Goal: Navigation & Orientation: Find specific page/section

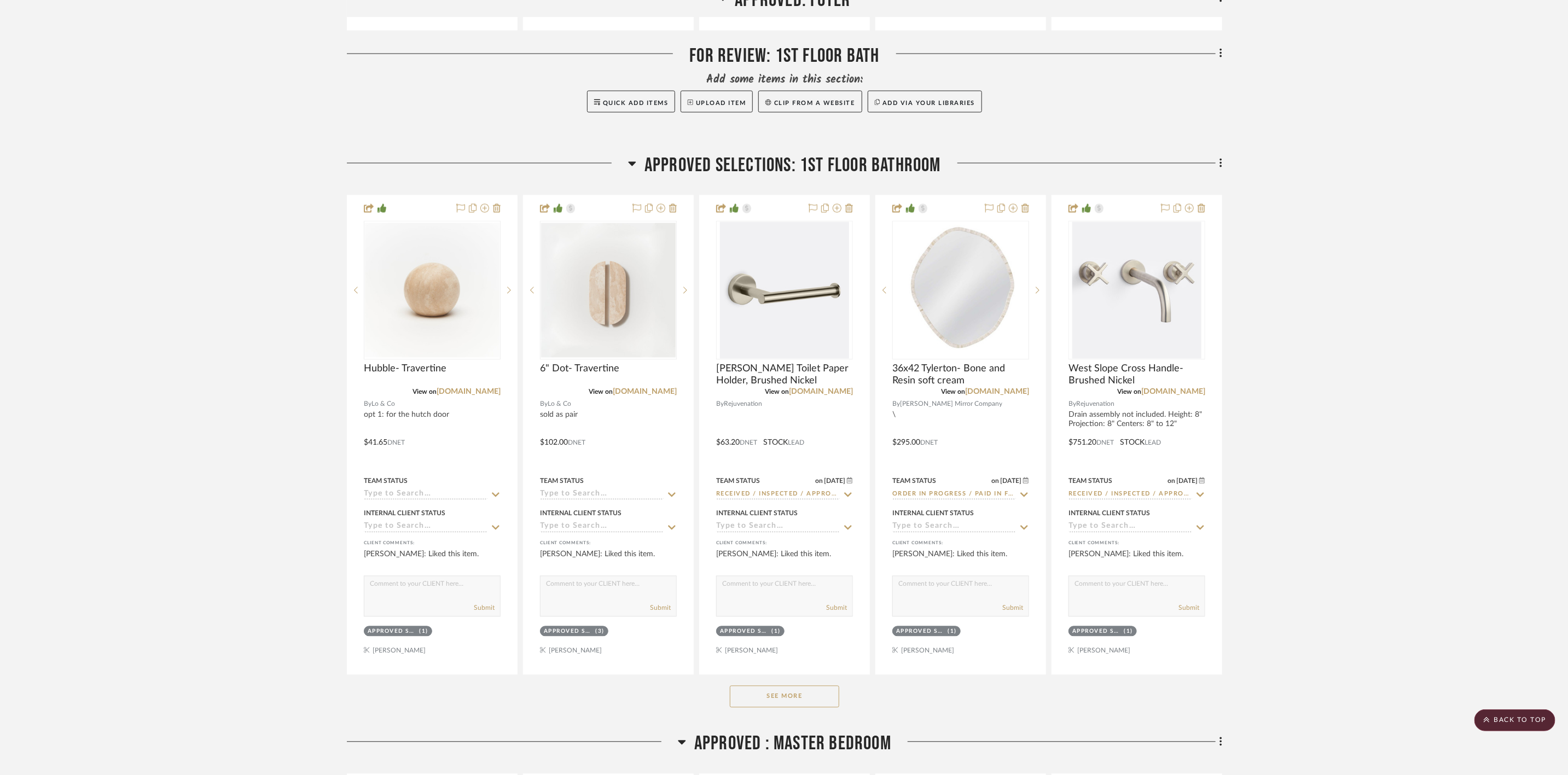
scroll to position [1477, 0]
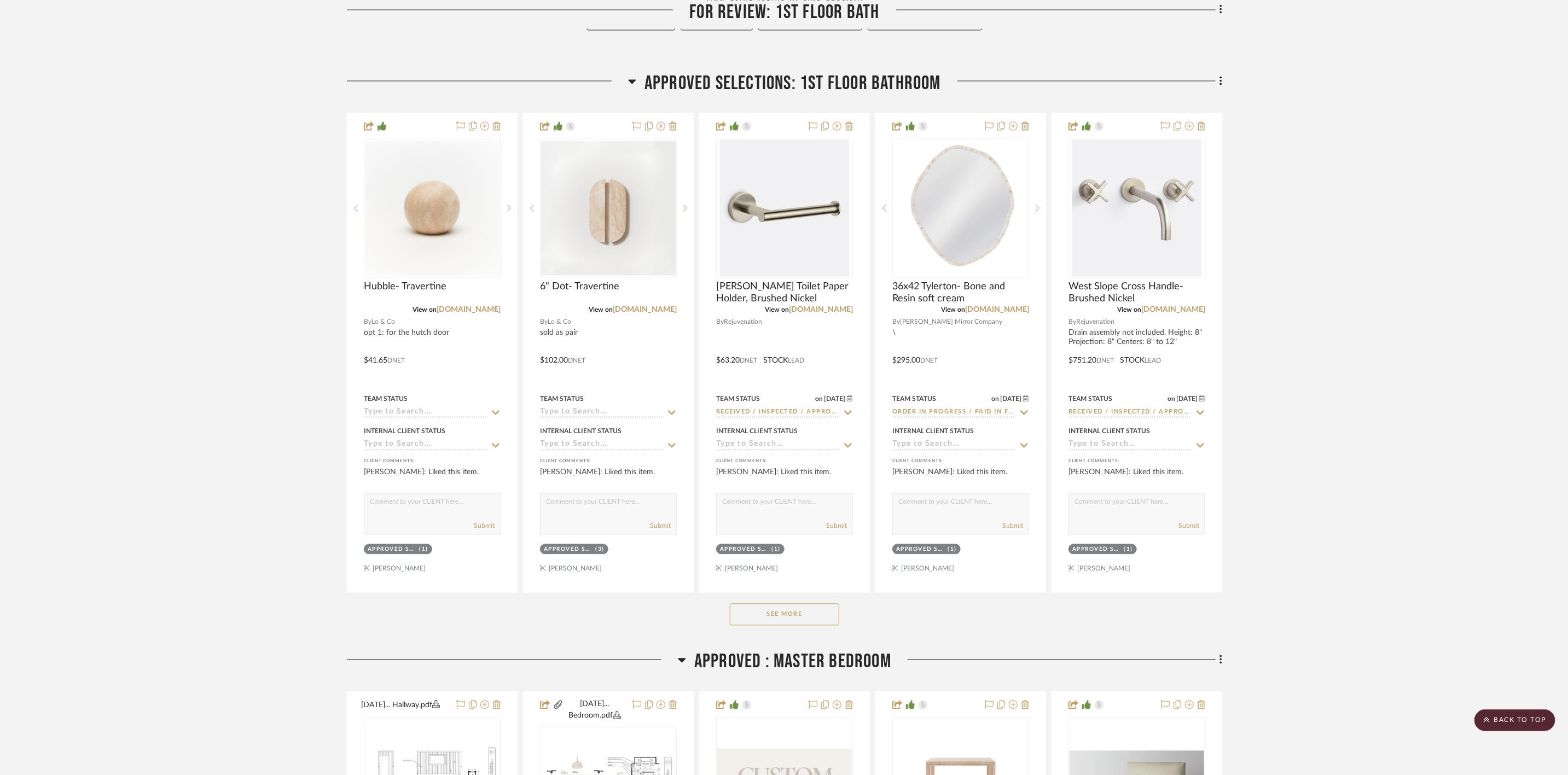
click at [625, 313] on button "See More" at bounding box center [785, 615] width 109 height 22
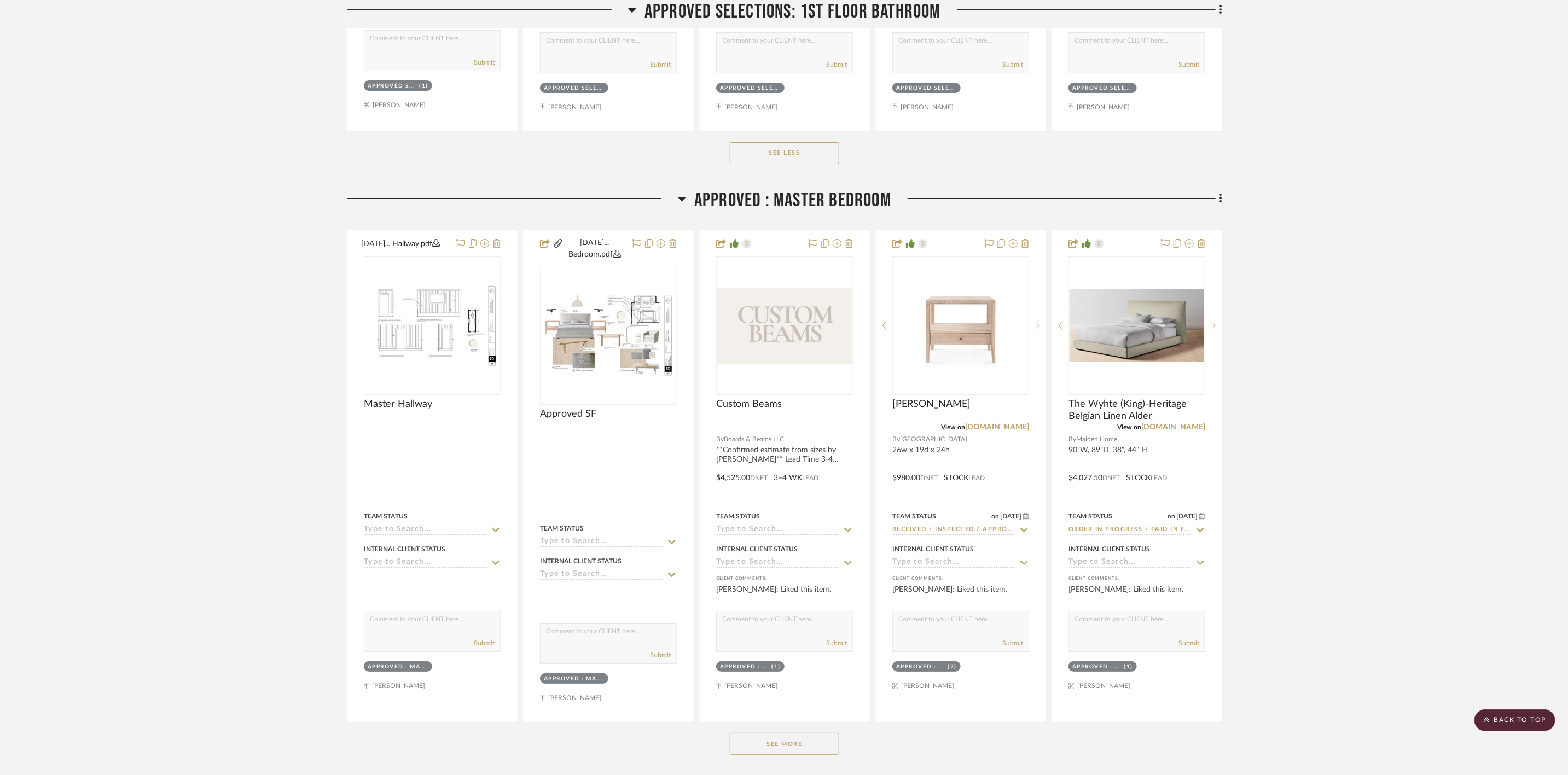
scroll to position [3036, 0]
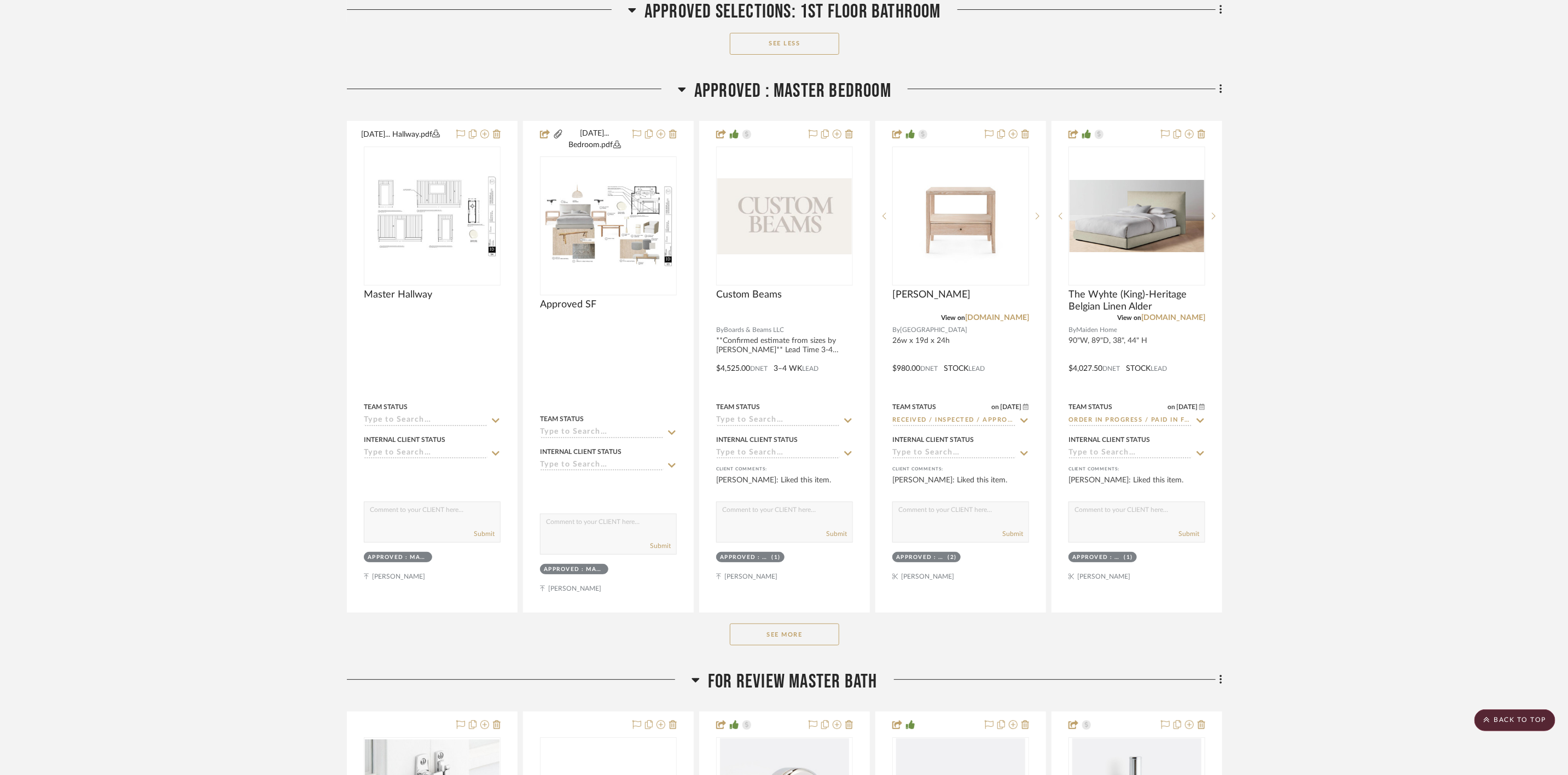
click at [625, 313] on button "See More" at bounding box center [785, 634] width 109 height 22
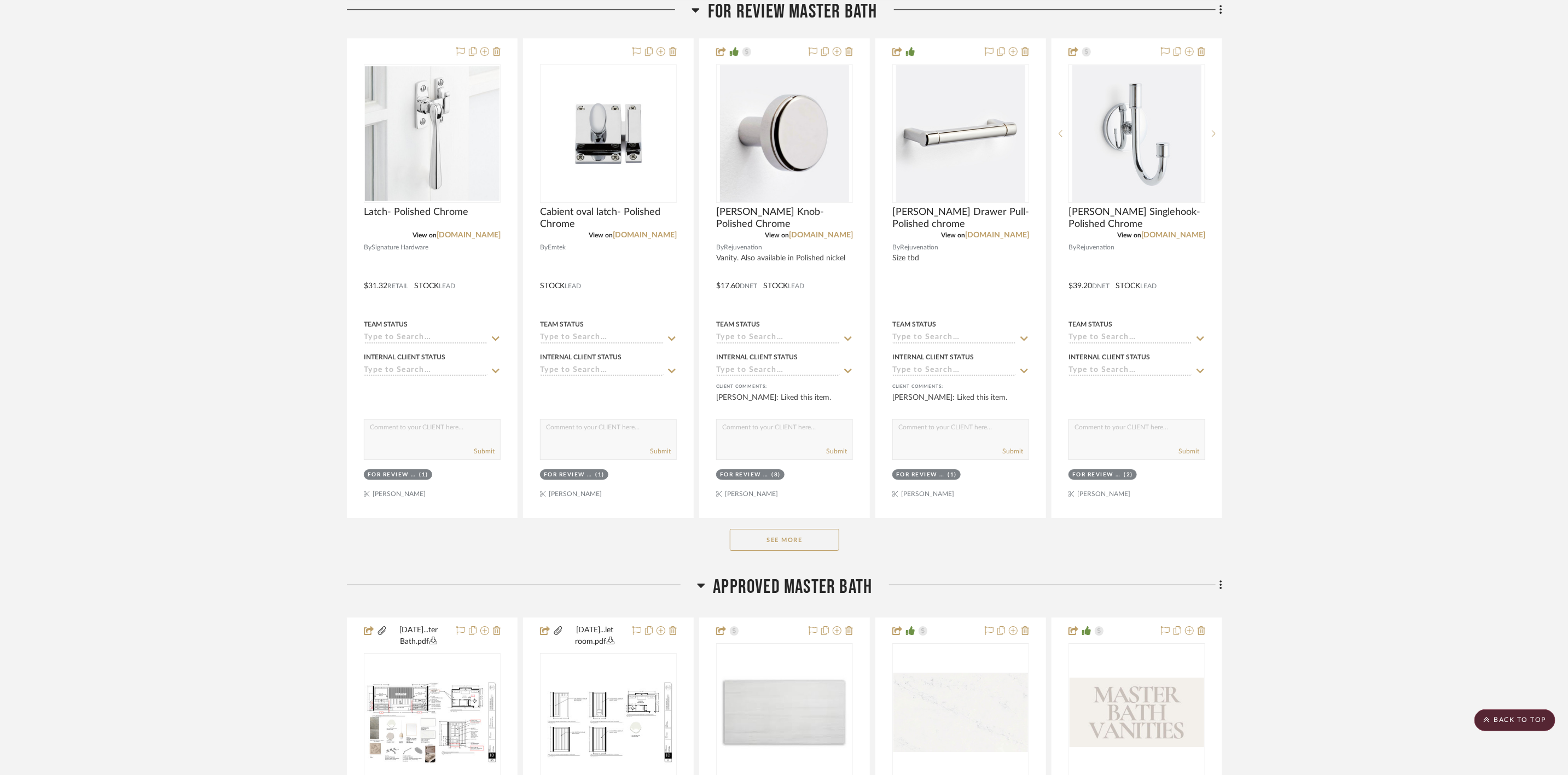
scroll to position [5662, 0]
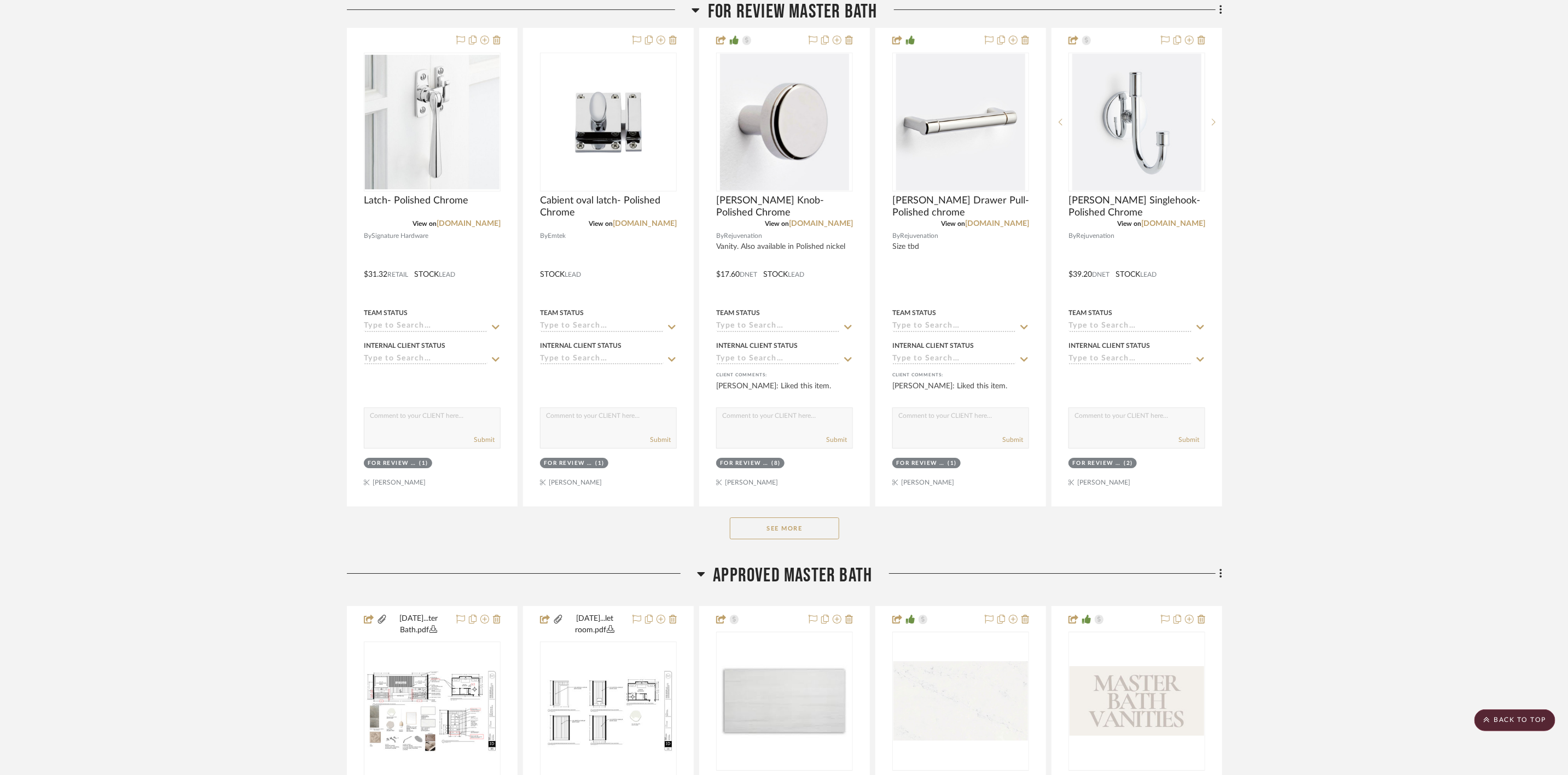
click at [625, 313] on button "See More" at bounding box center [785, 528] width 109 height 22
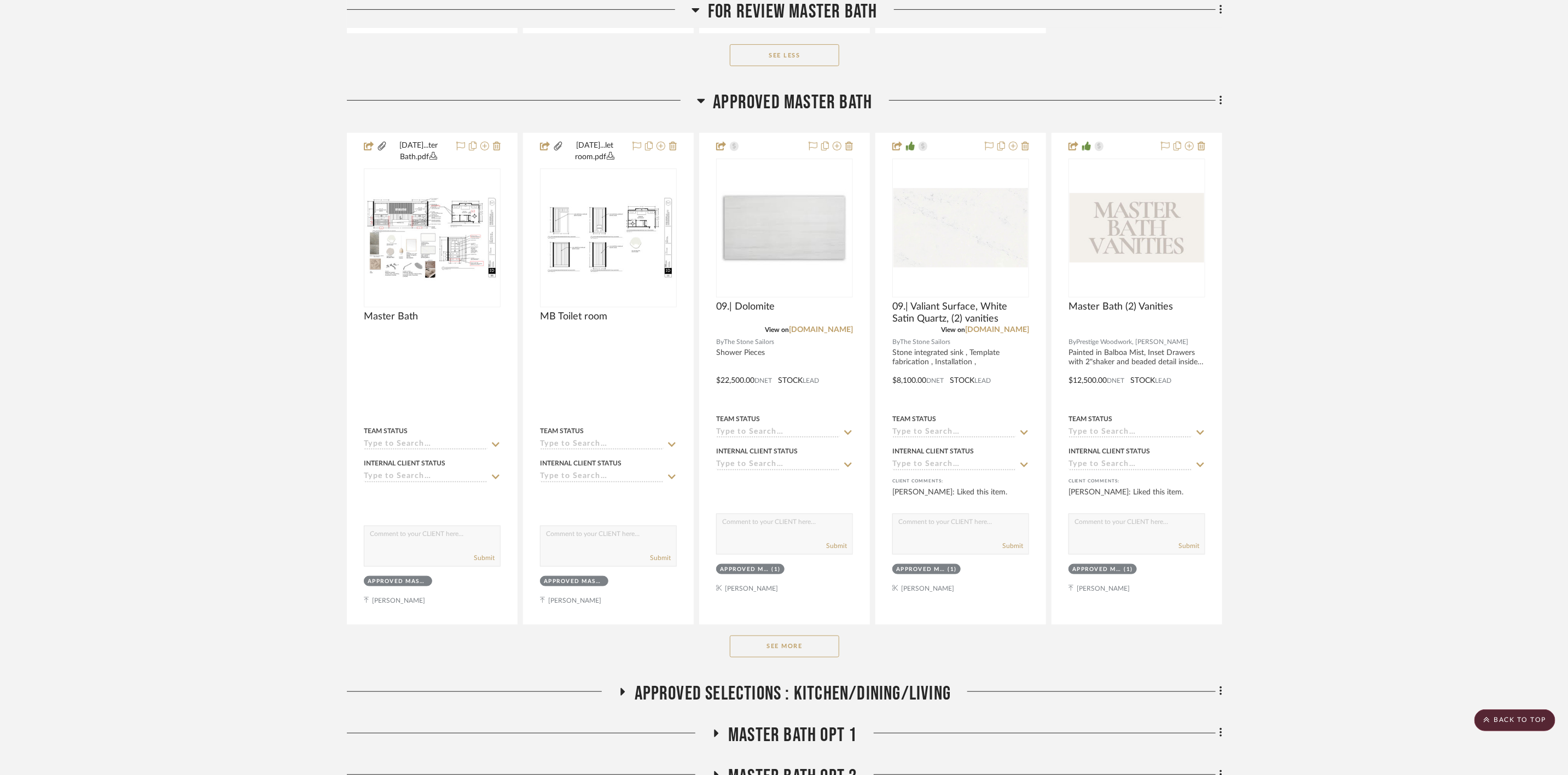
scroll to position [6565, 0]
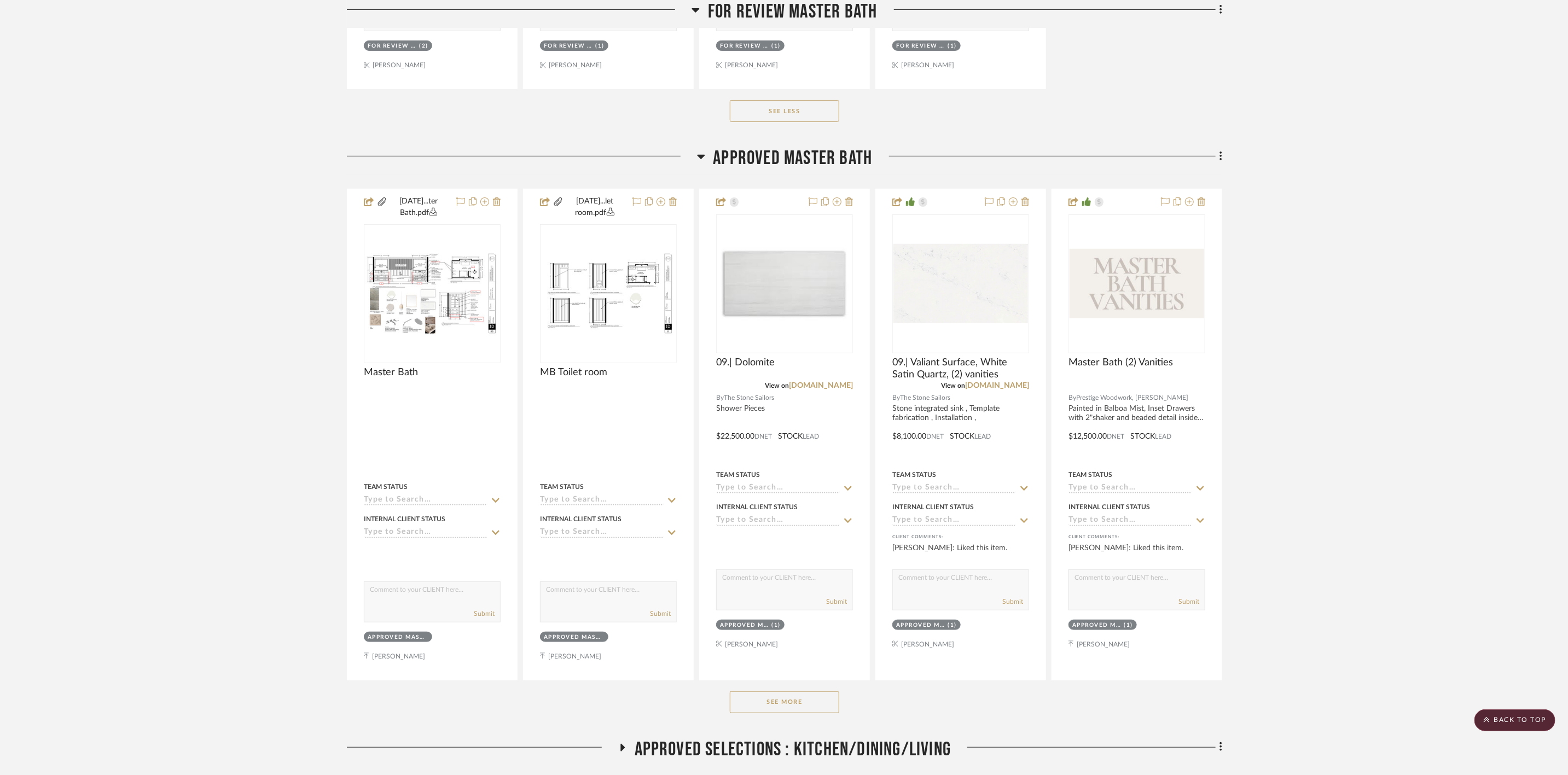
click at [625, 313] on button "See More" at bounding box center [785, 702] width 109 height 22
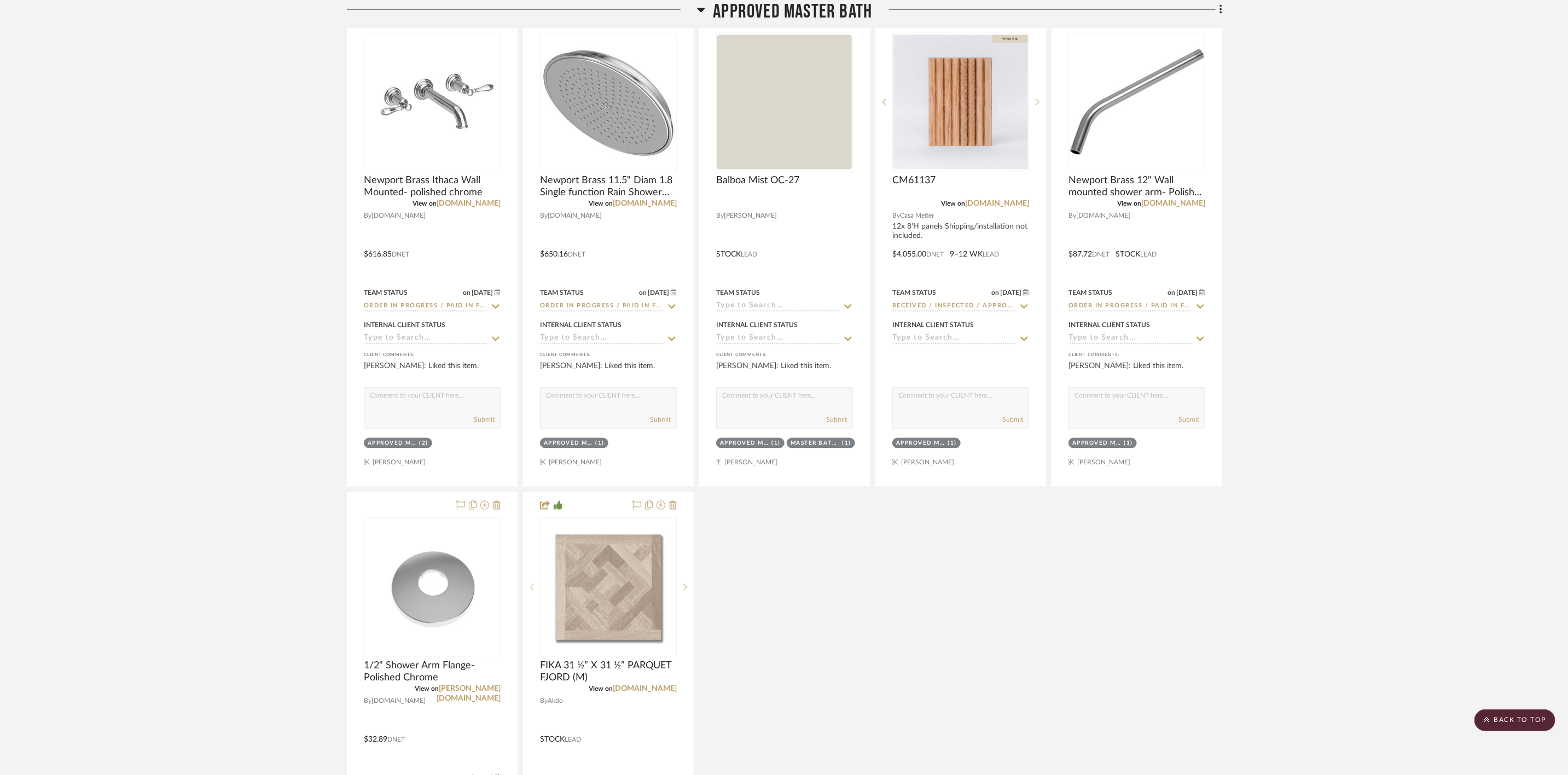
scroll to position [7631, 0]
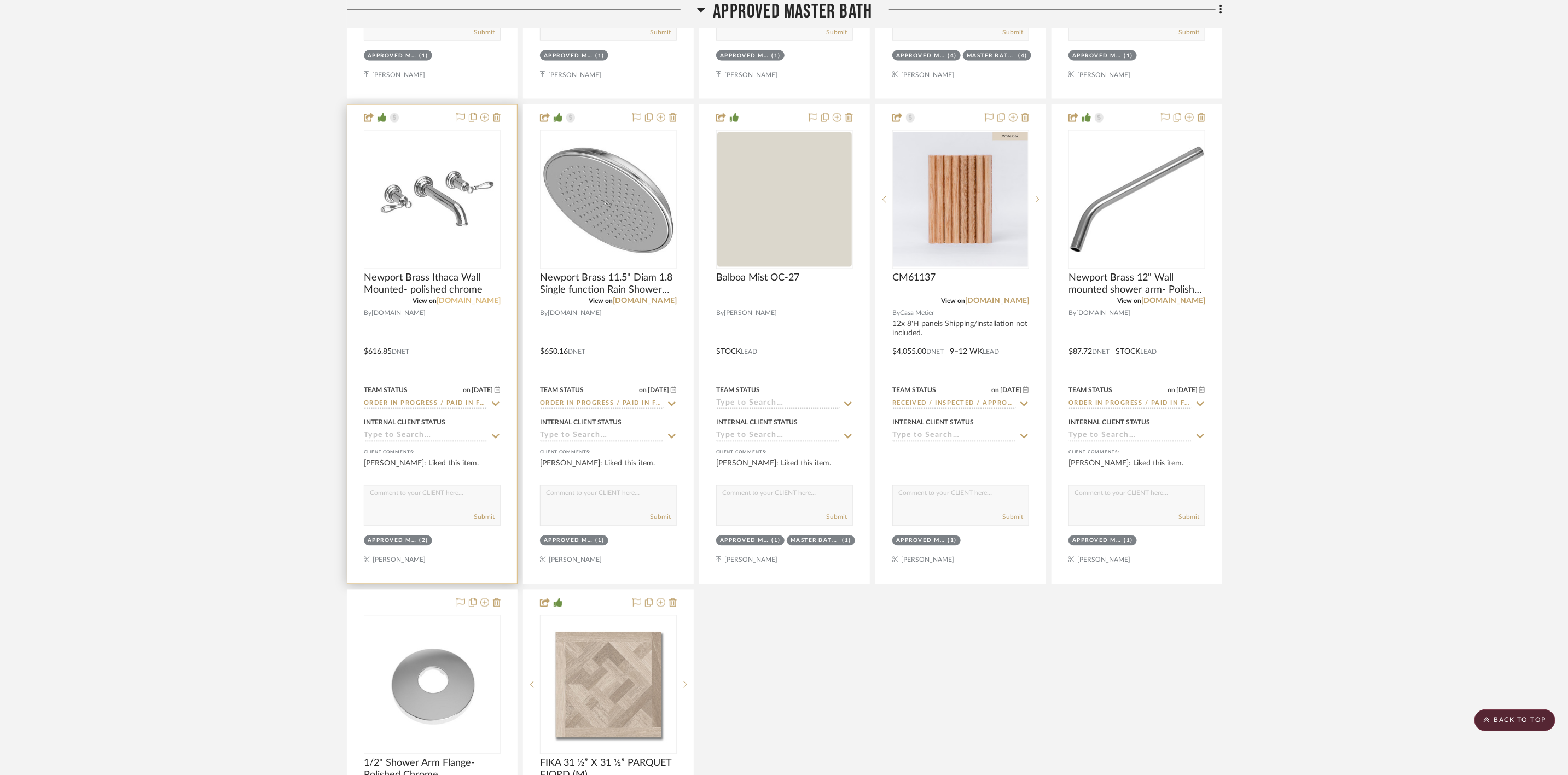
click at [494, 305] on link "build.com" at bounding box center [469, 301] width 64 height 8
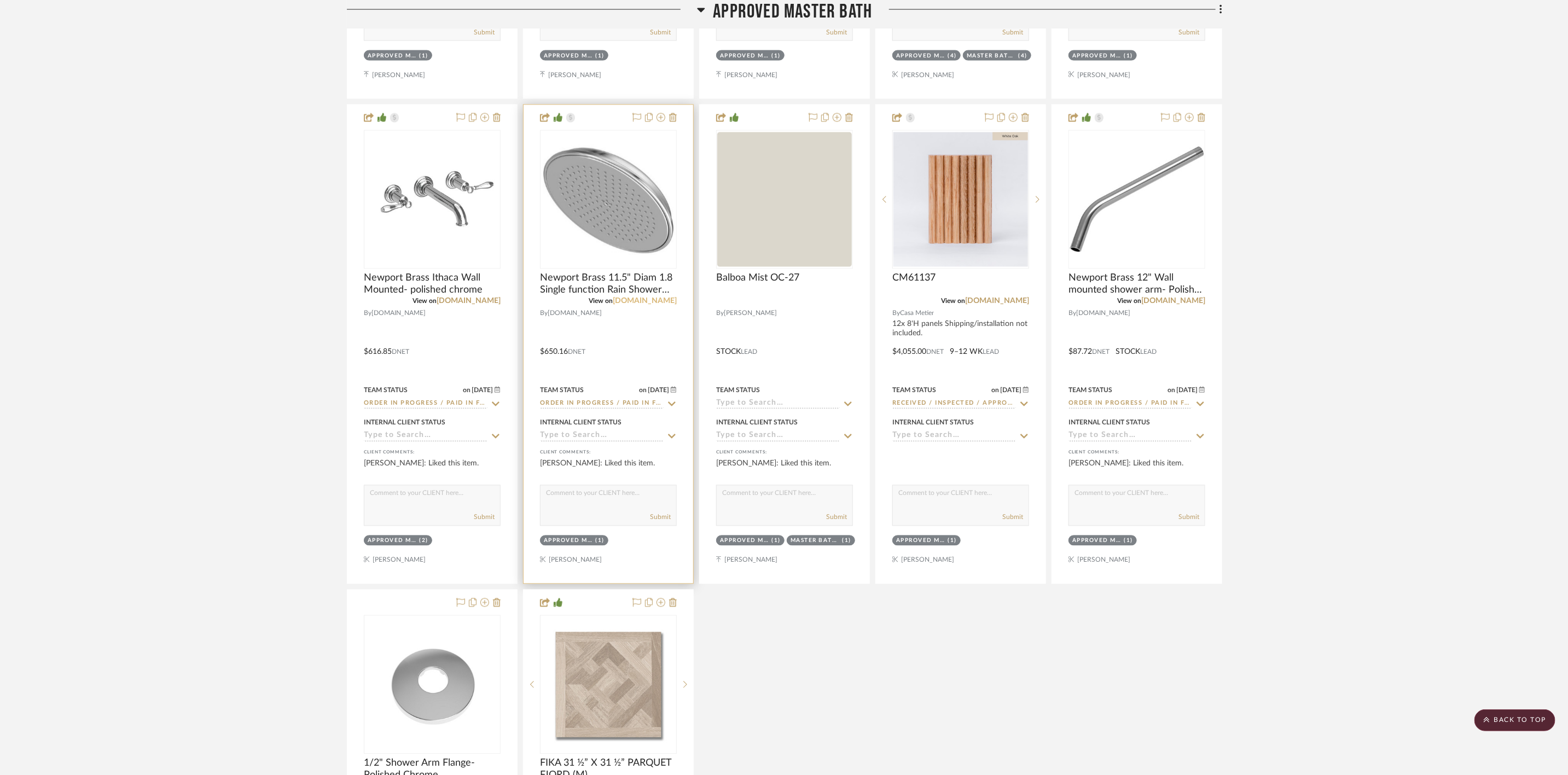
click at [625, 305] on link "build.com" at bounding box center [645, 301] width 64 height 8
